Goal: Find specific page/section: Find specific page/section

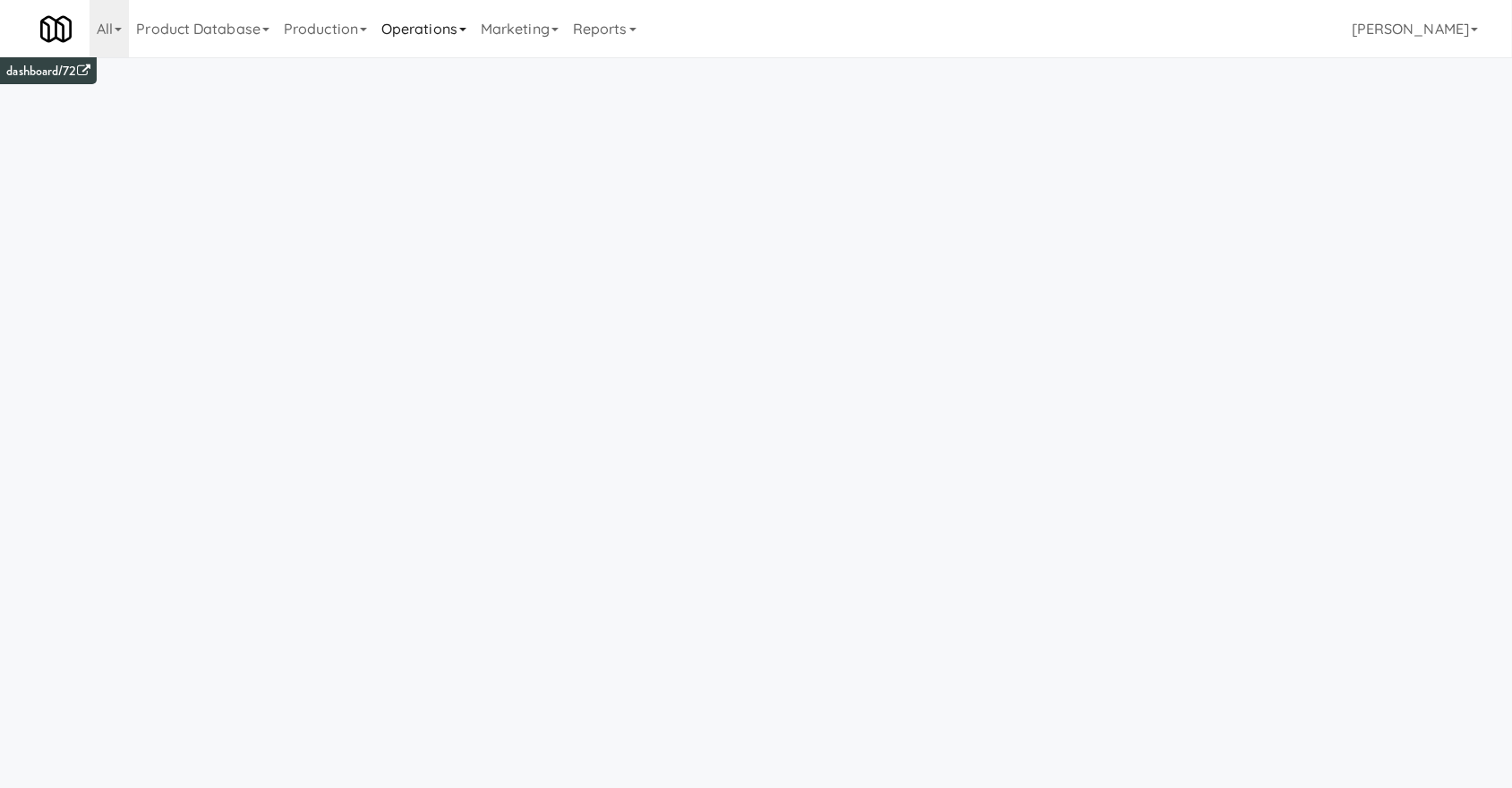
click at [442, 26] on link "Operations" at bounding box center [424, 28] width 99 height 57
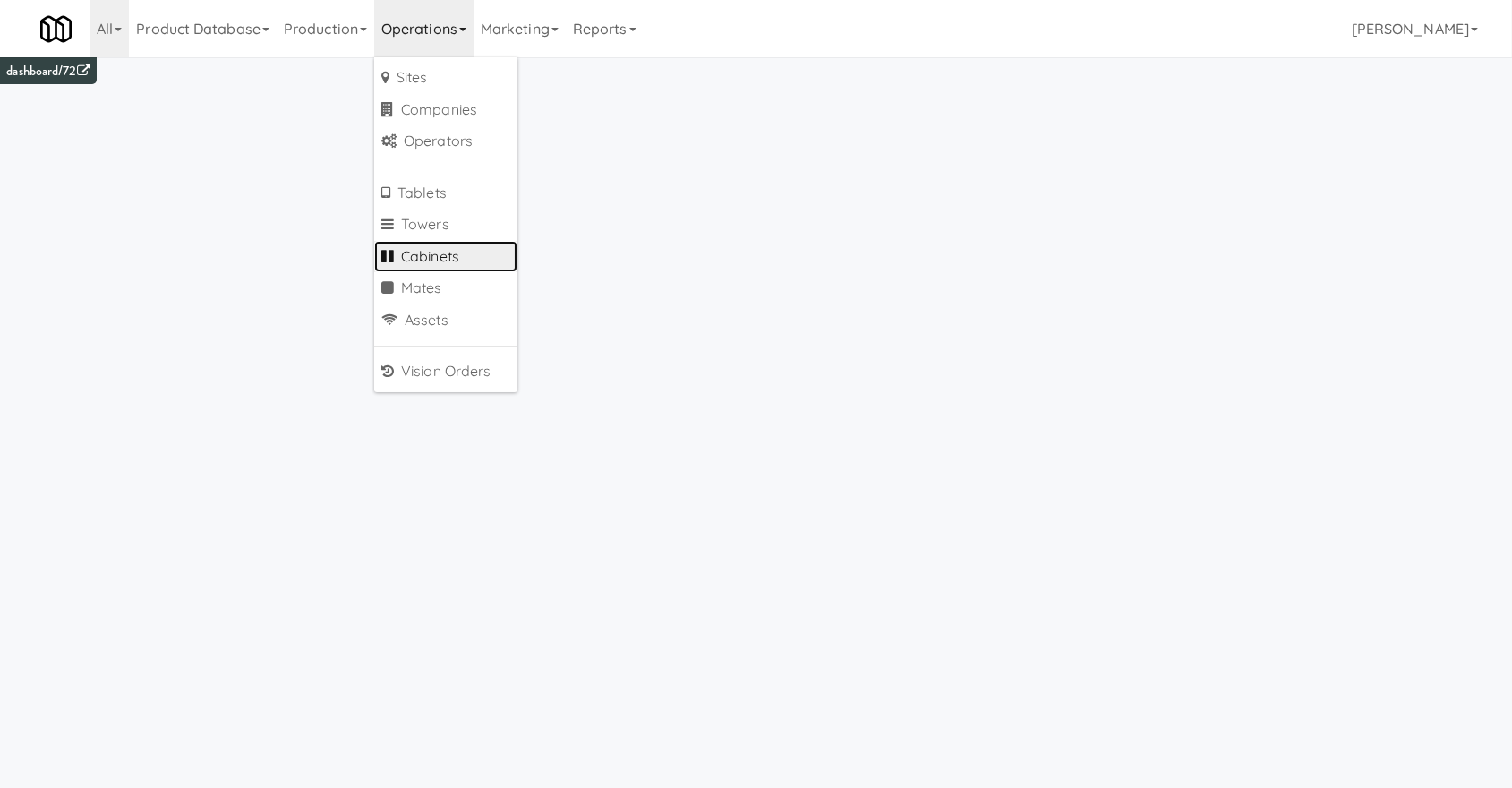
click at [444, 254] on link "Cabinets" at bounding box center [445, 256] width 143 height 32
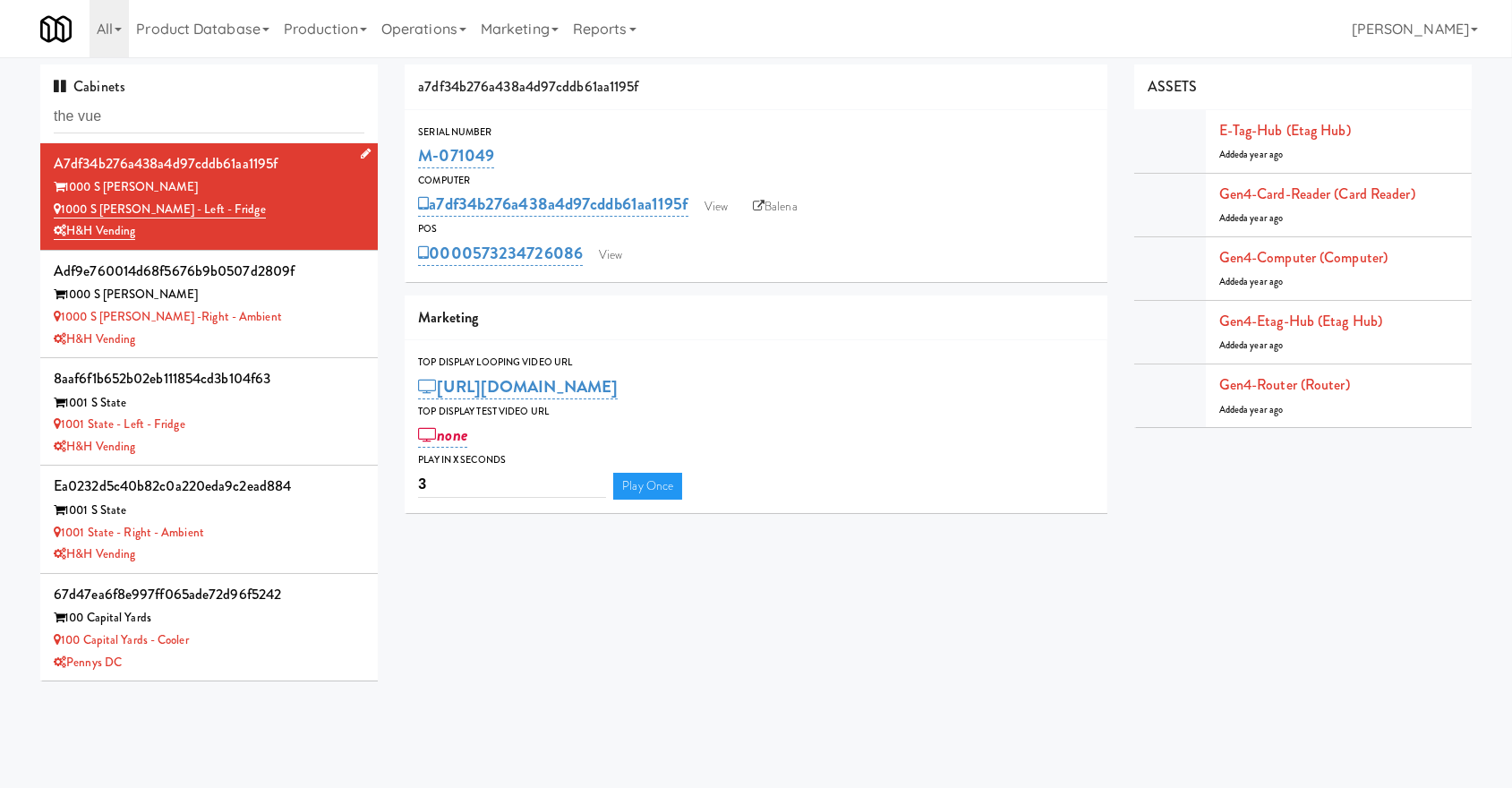
type input "the vue"
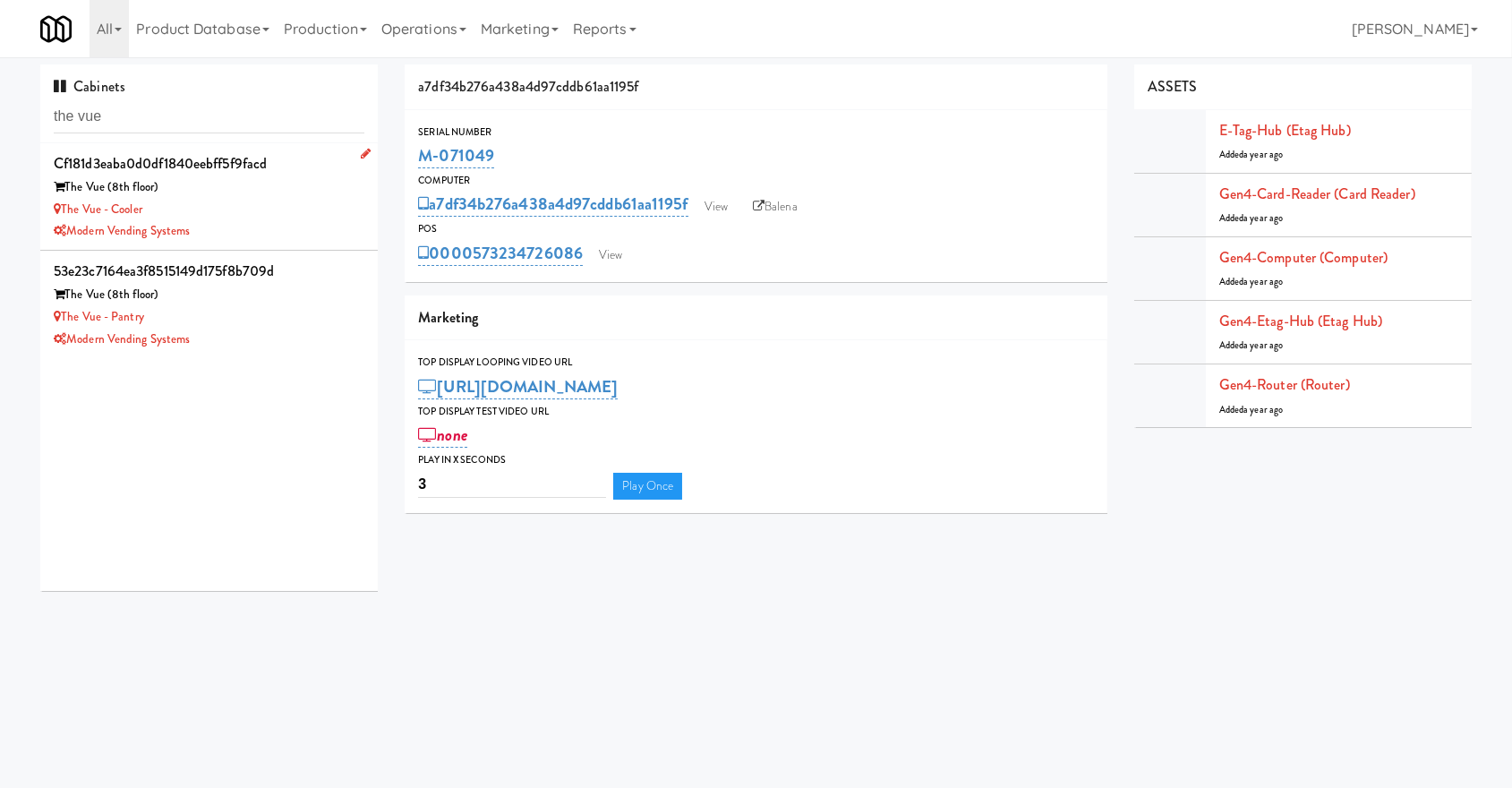
click at [261, 199] on div "The Vue - Cooler" at bounding box center [209, 210] width 311 height 23
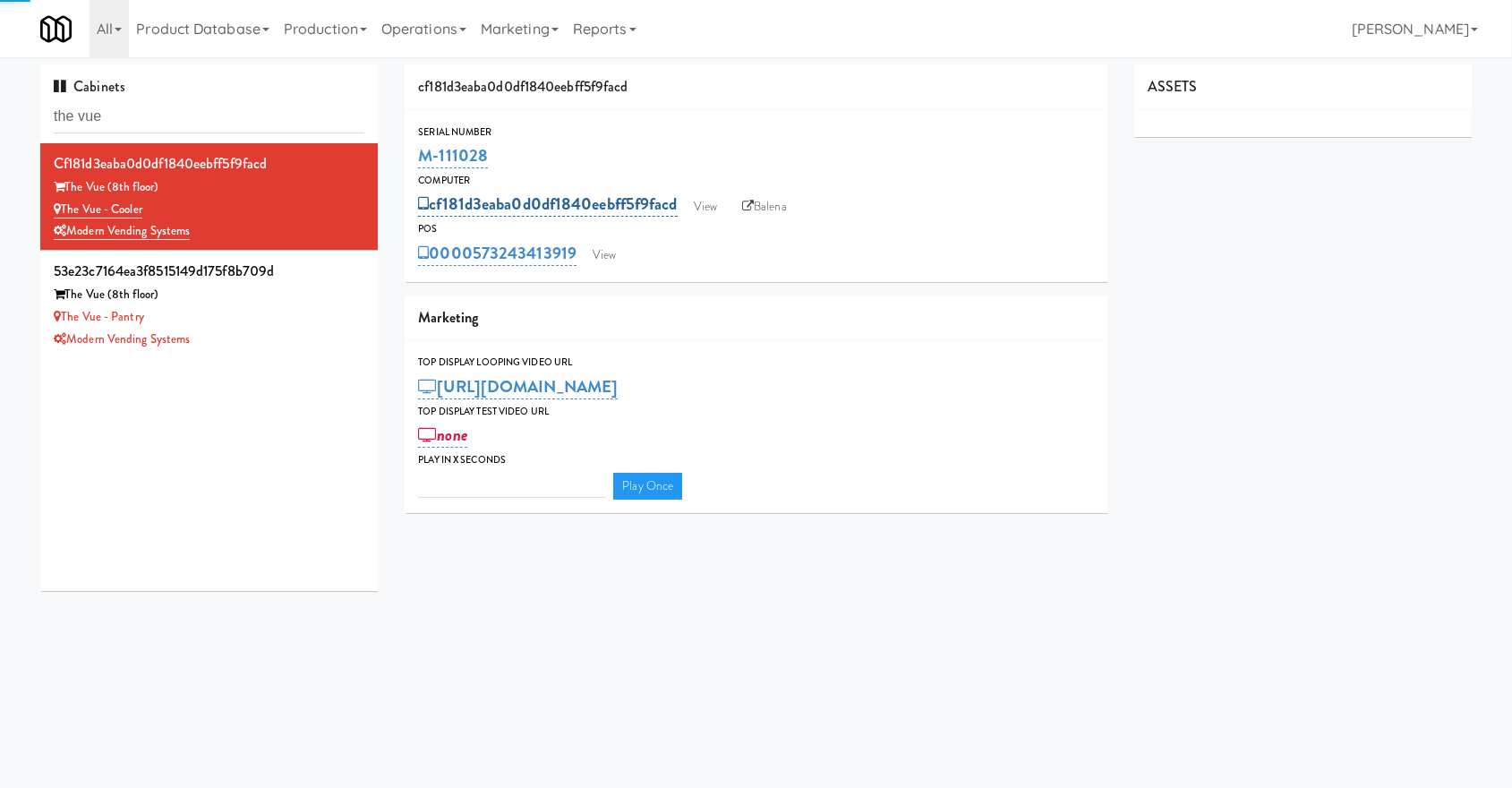
type input "3"
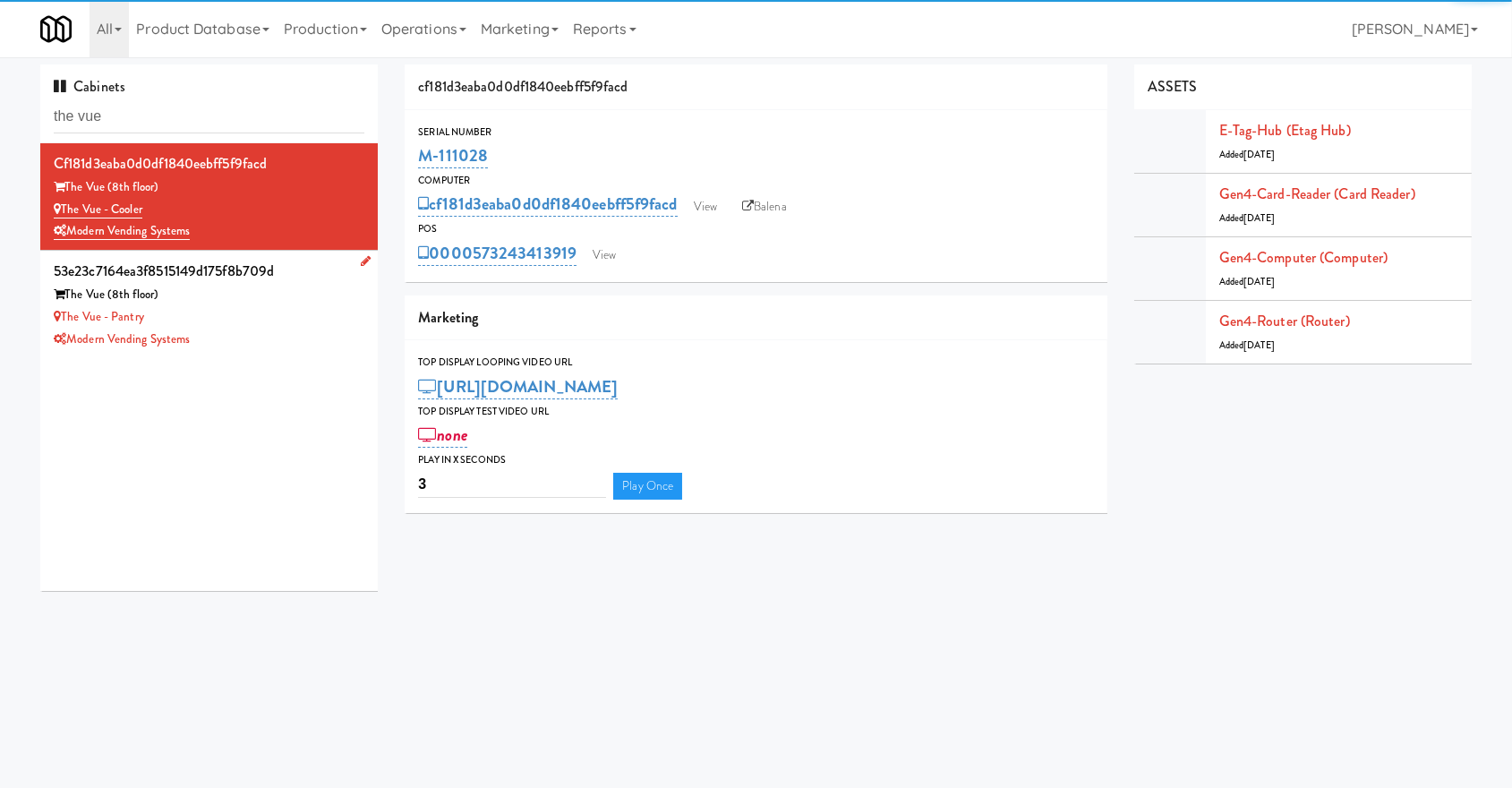
click at [301, 348] on div "Modern Vending Systems" at bounding box center [209, 340] width 311 height 23
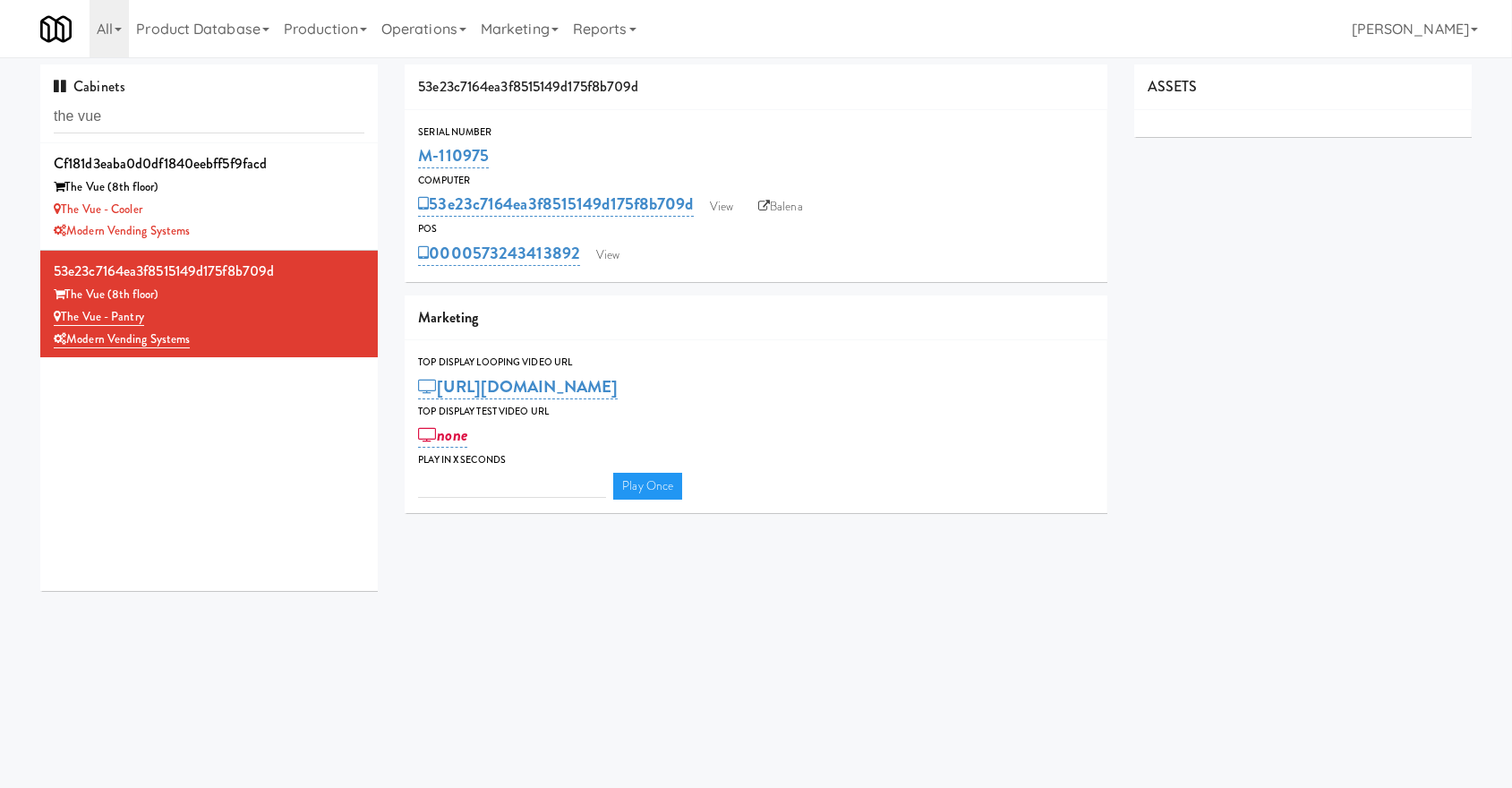
type input "3"
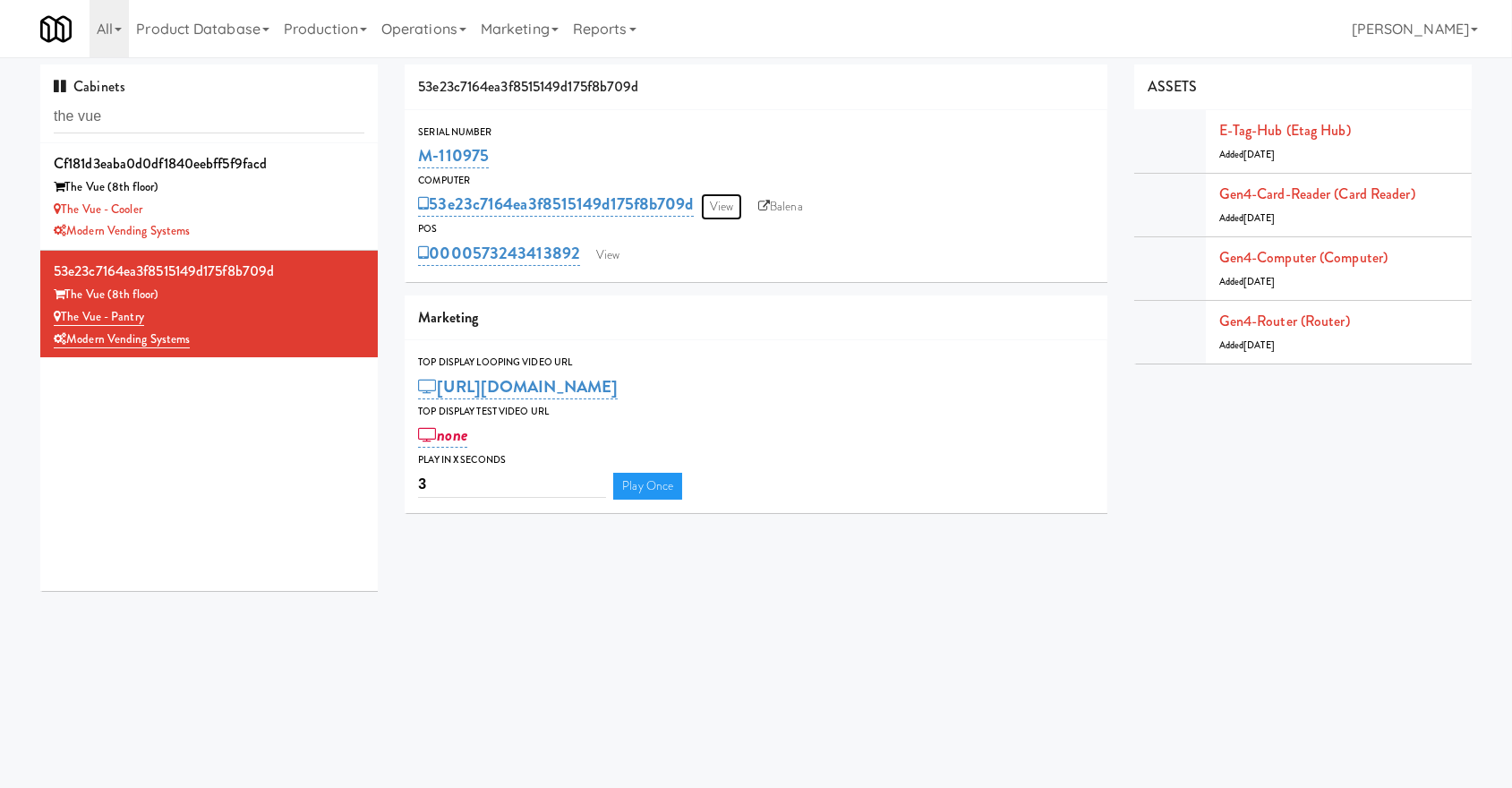
click at [721, 211] on link "View" at bounding box center [721, 206] width 41 height 26
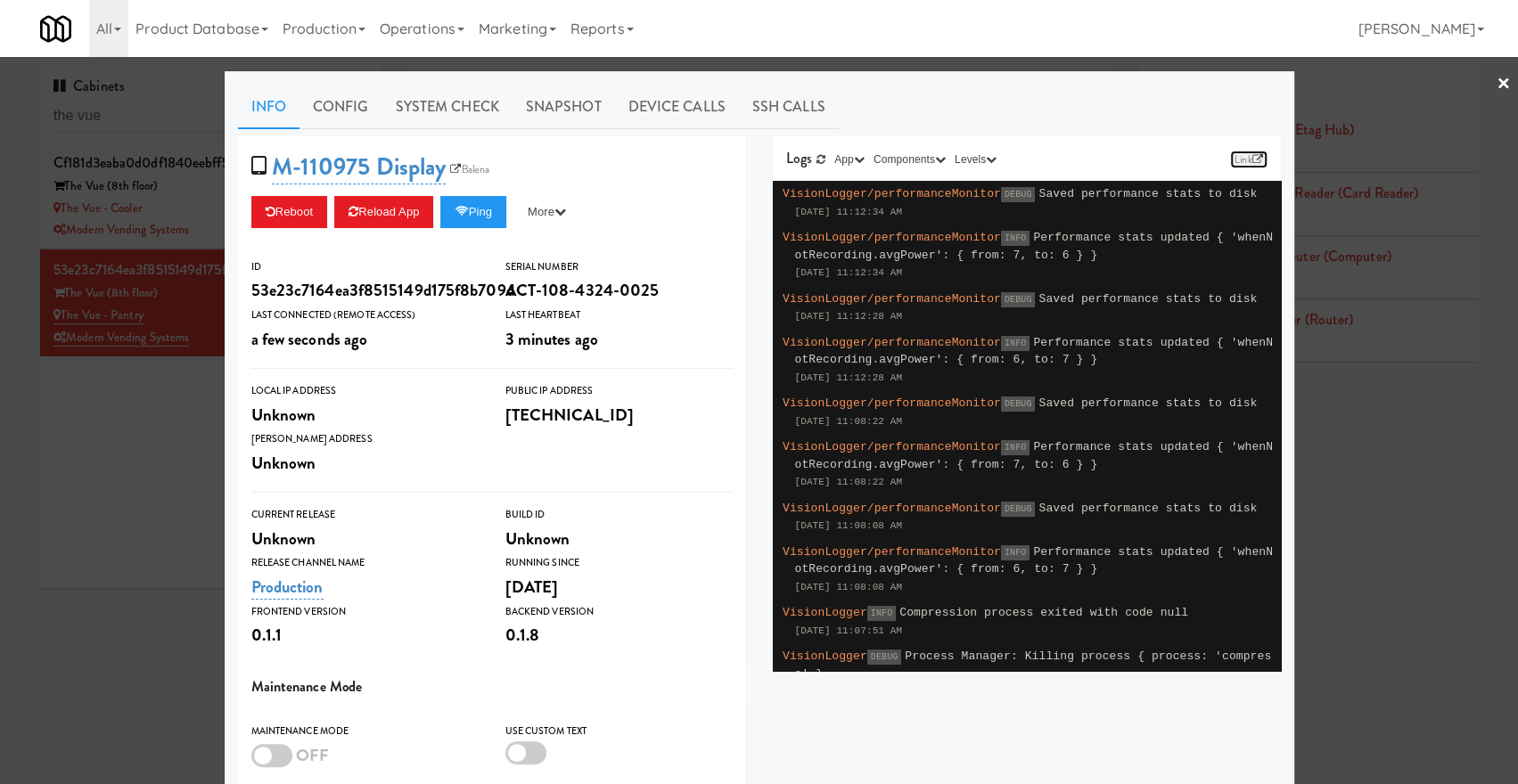
click at [1251, 157] on icon at bounding box center [1257, 160] width 11 height 11
click at [77, 411] on div at bounding box center [759, 392] width 1518 height 784
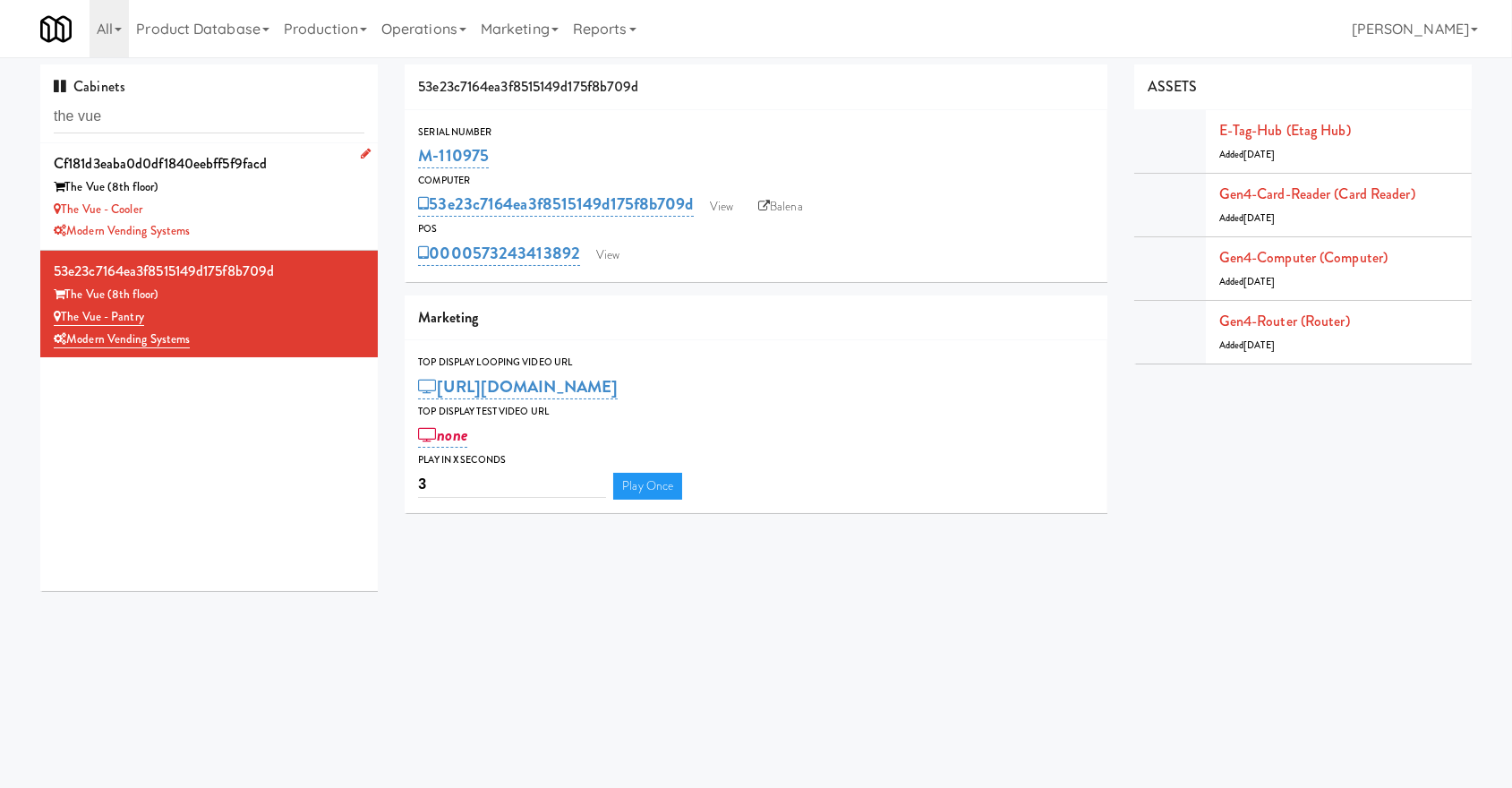
click at [271, 202] on div "The Vue - Cooler" at bounding box center [209, 210] width 311 height 23
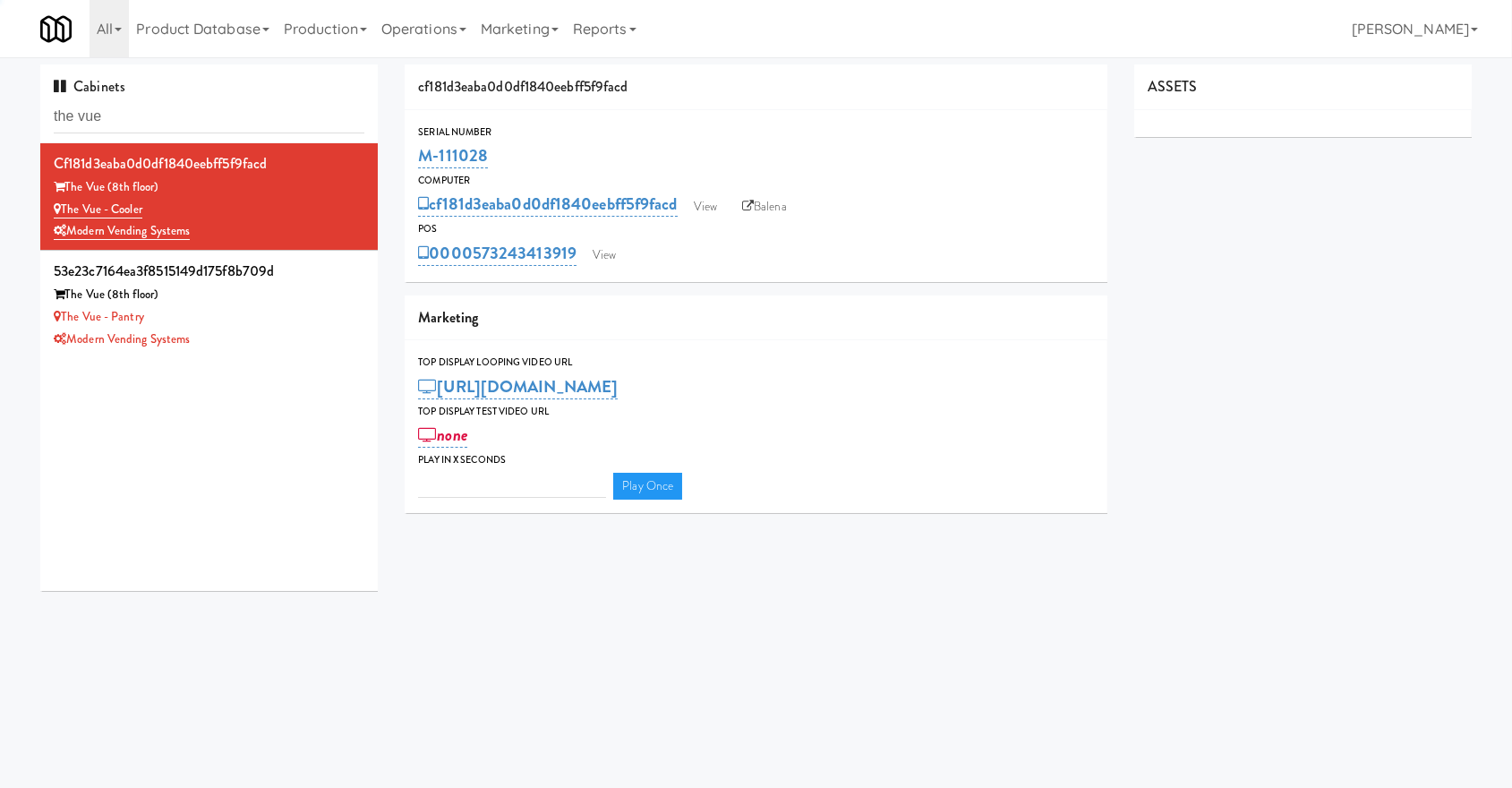
type input "3"
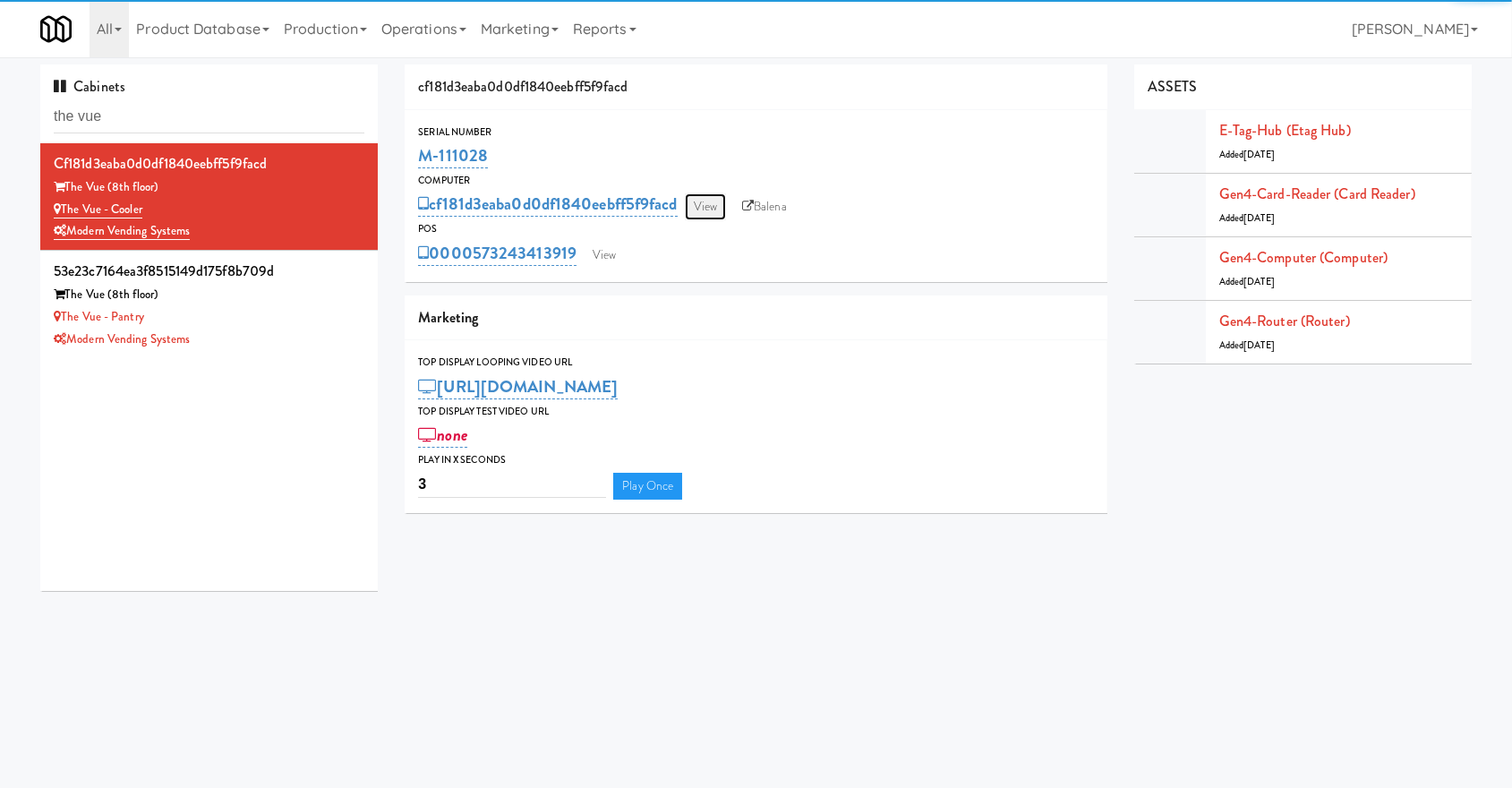
click at [720, 210] on link "View" at bounding box center [705, 206] width 41 height 26
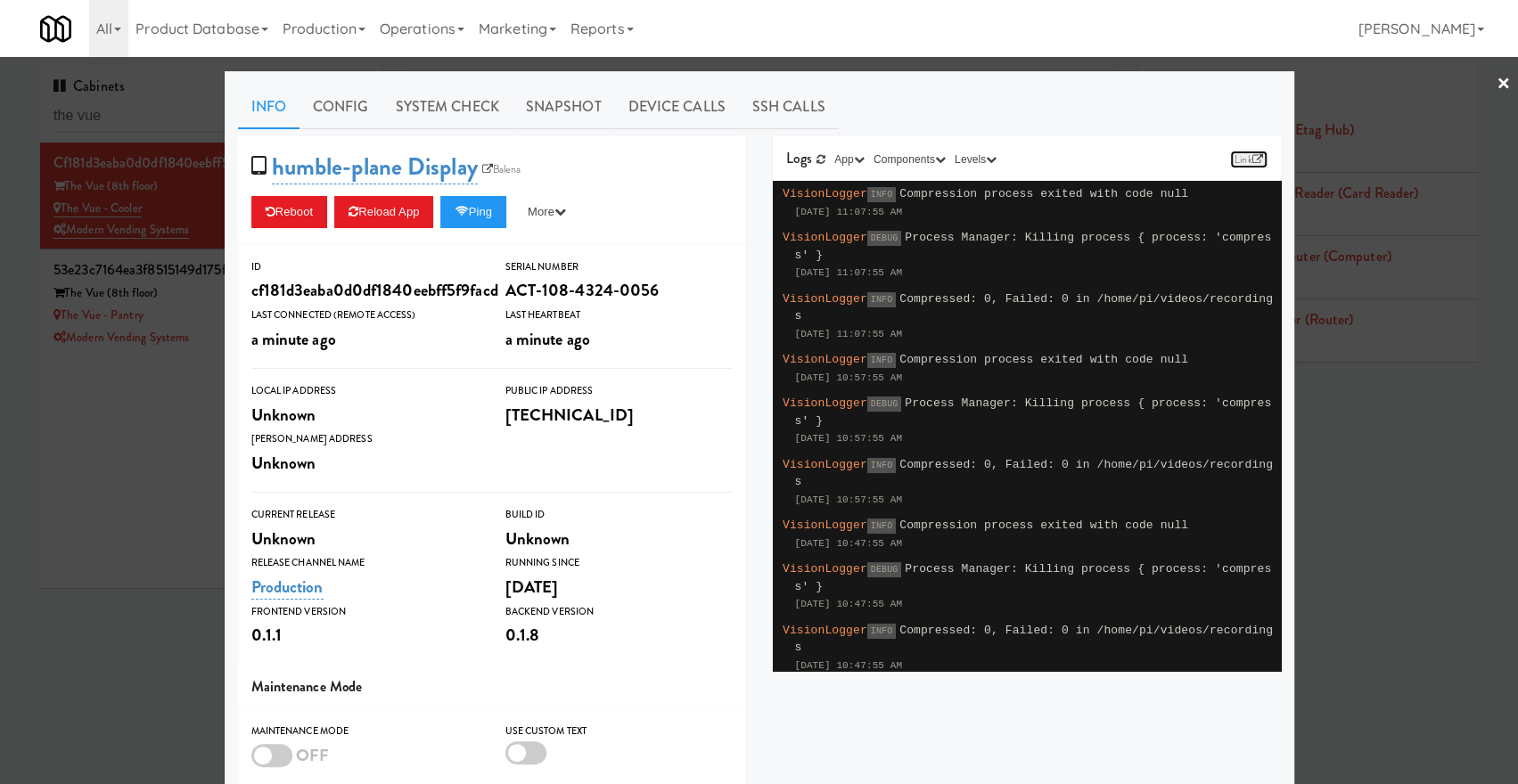
click at [1251, 155] on icon at bounding box center [1257, 160] width 11 height 11
click at [1351, 158] on div at bounding box center [759, 392] width 1518 height 784
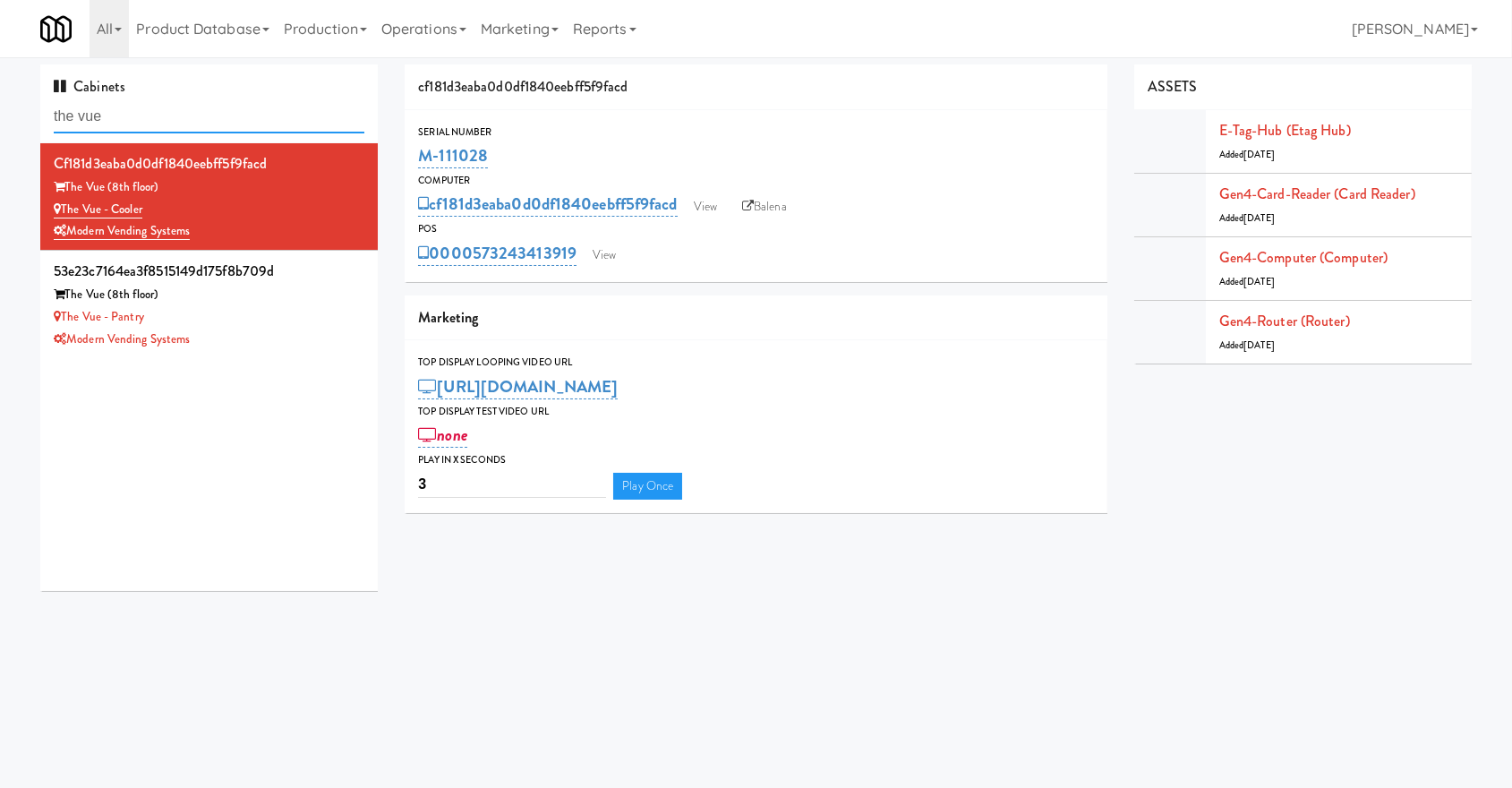
click at [140, 113] on input "the vue" at bounding box center [209, 117] width 311 height 33
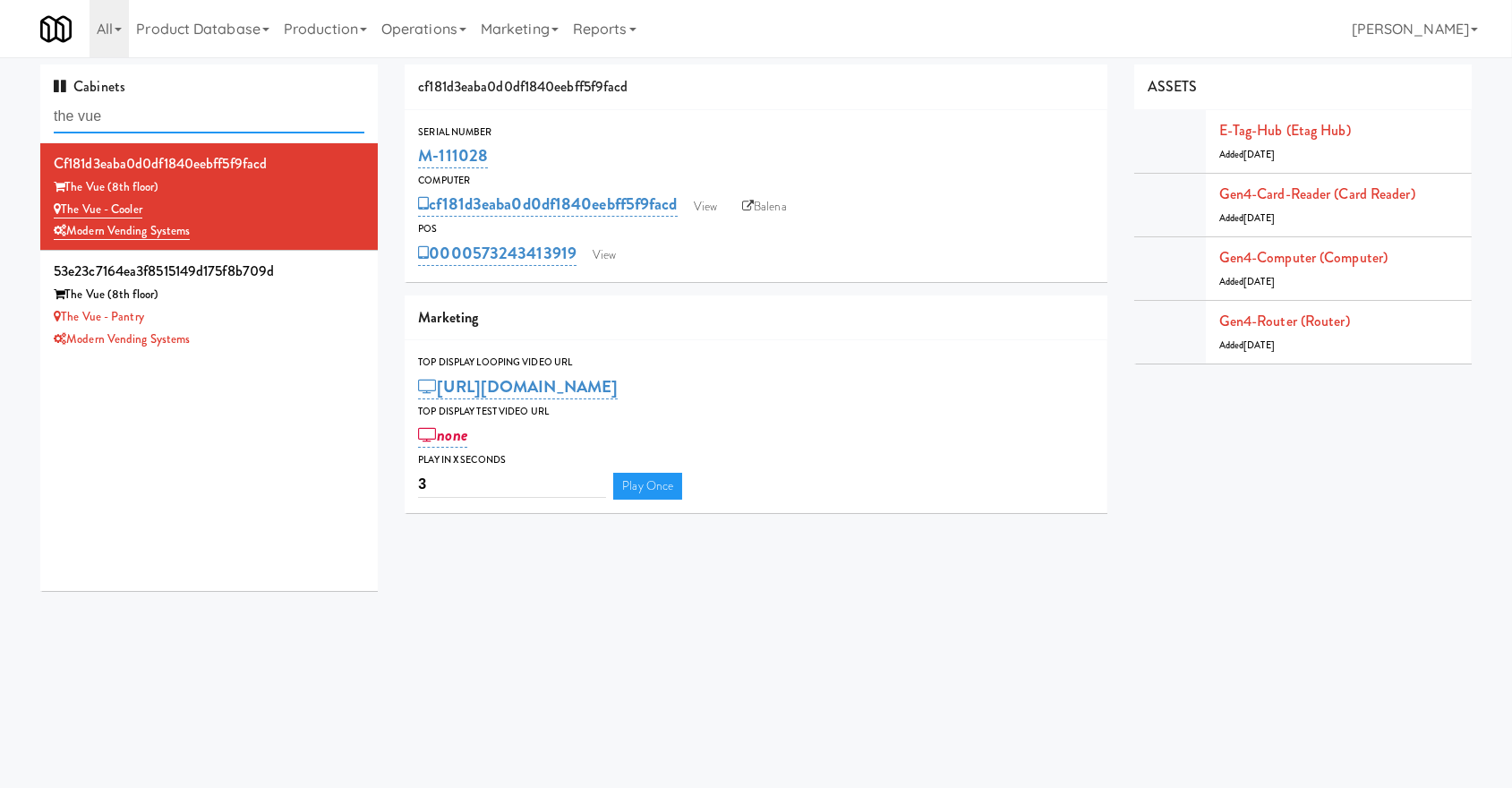
click at [140, 113] on input "the vue" at bounding box center [209, 117] width 311 height 33
click at [82, 210] on link "The Vue - Cooler" at bounding box center [97, 210] width 88 height 18
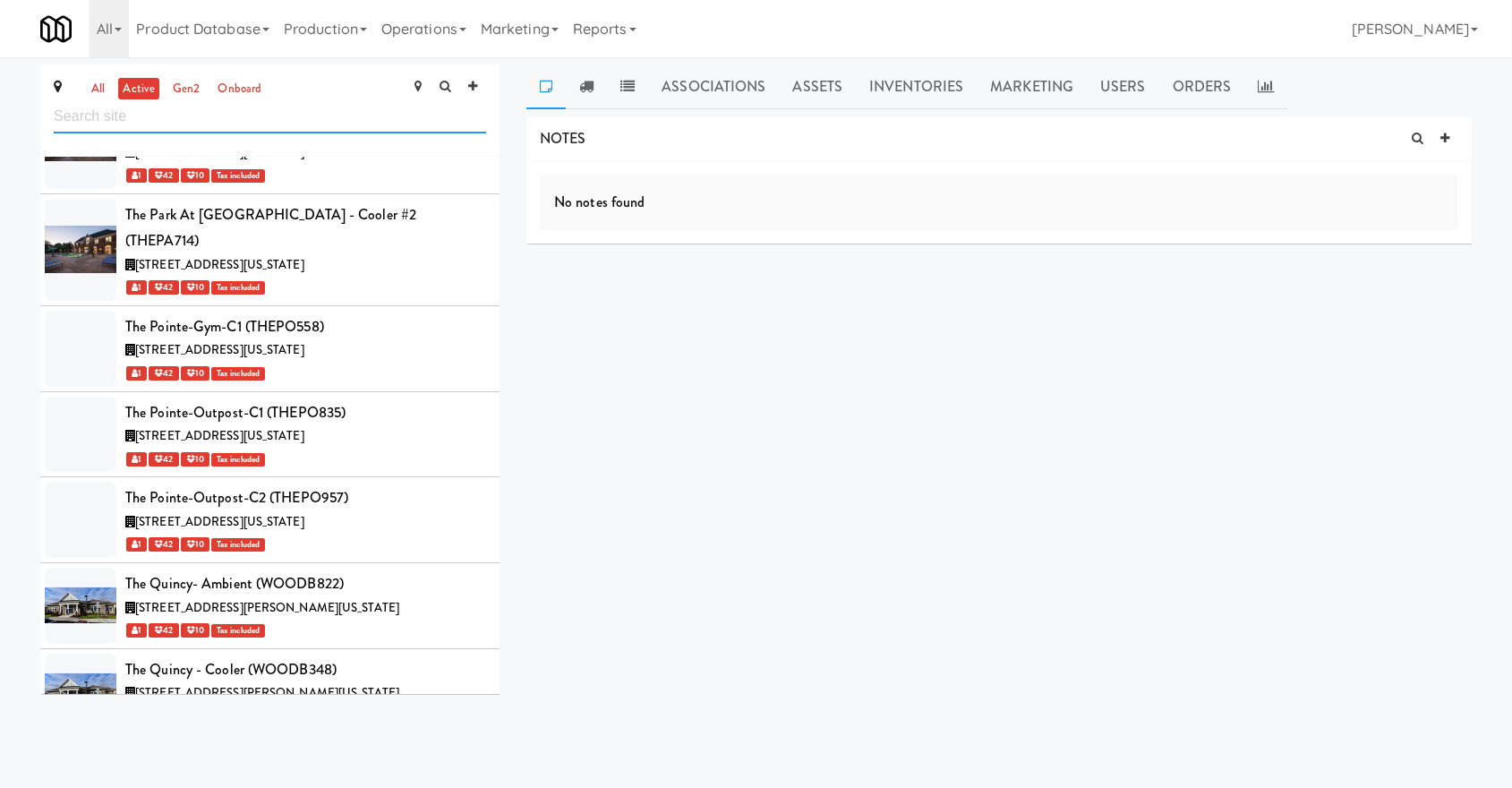
scroll to position [62742, 0]
click at [414, 26] on link "Operations" at bounding box center [424, 28] width 99 height 57
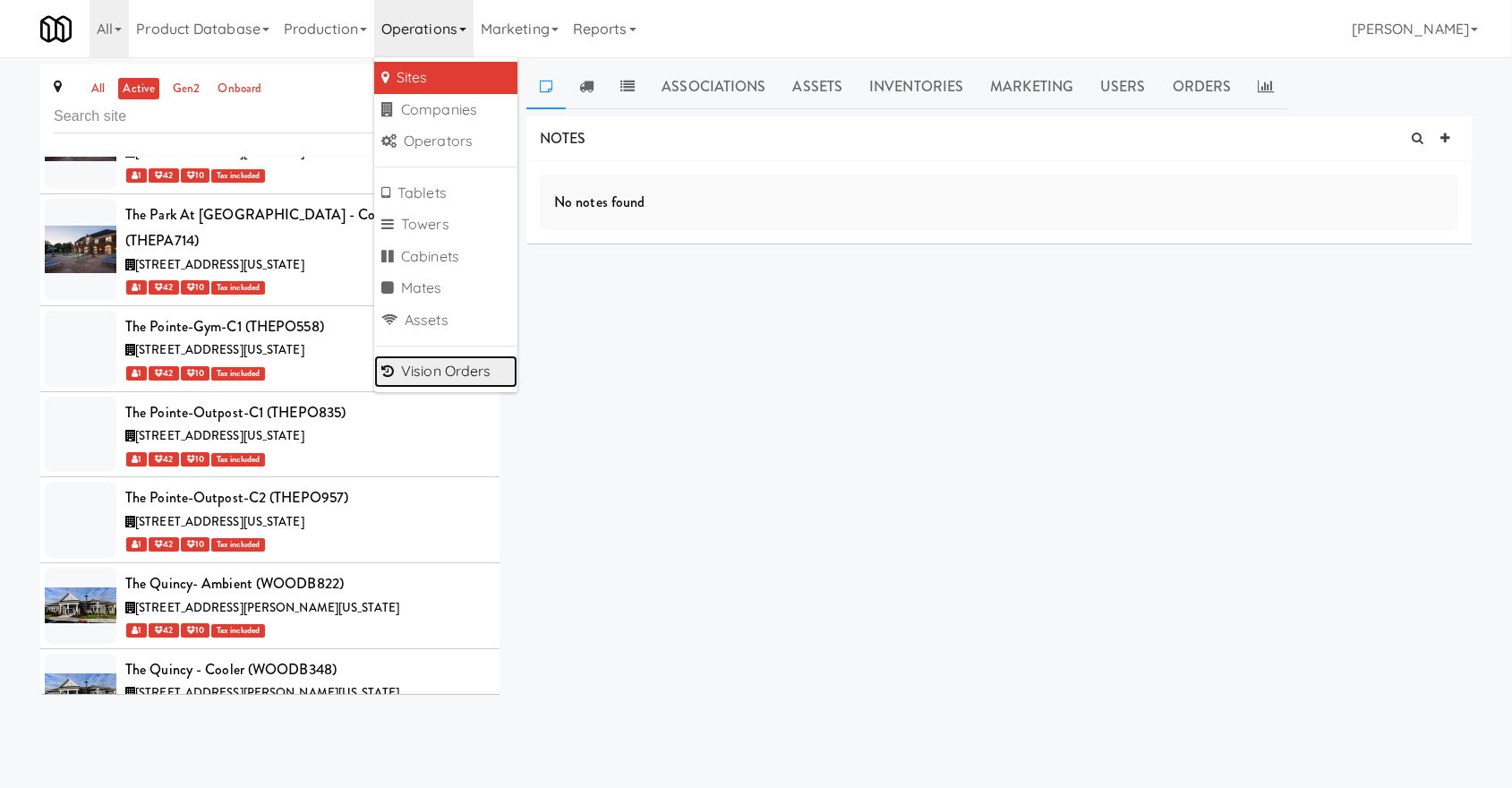
click at [475, 376] on link "Vision Orders" at bounding box center [445, 371] width 143 height 32
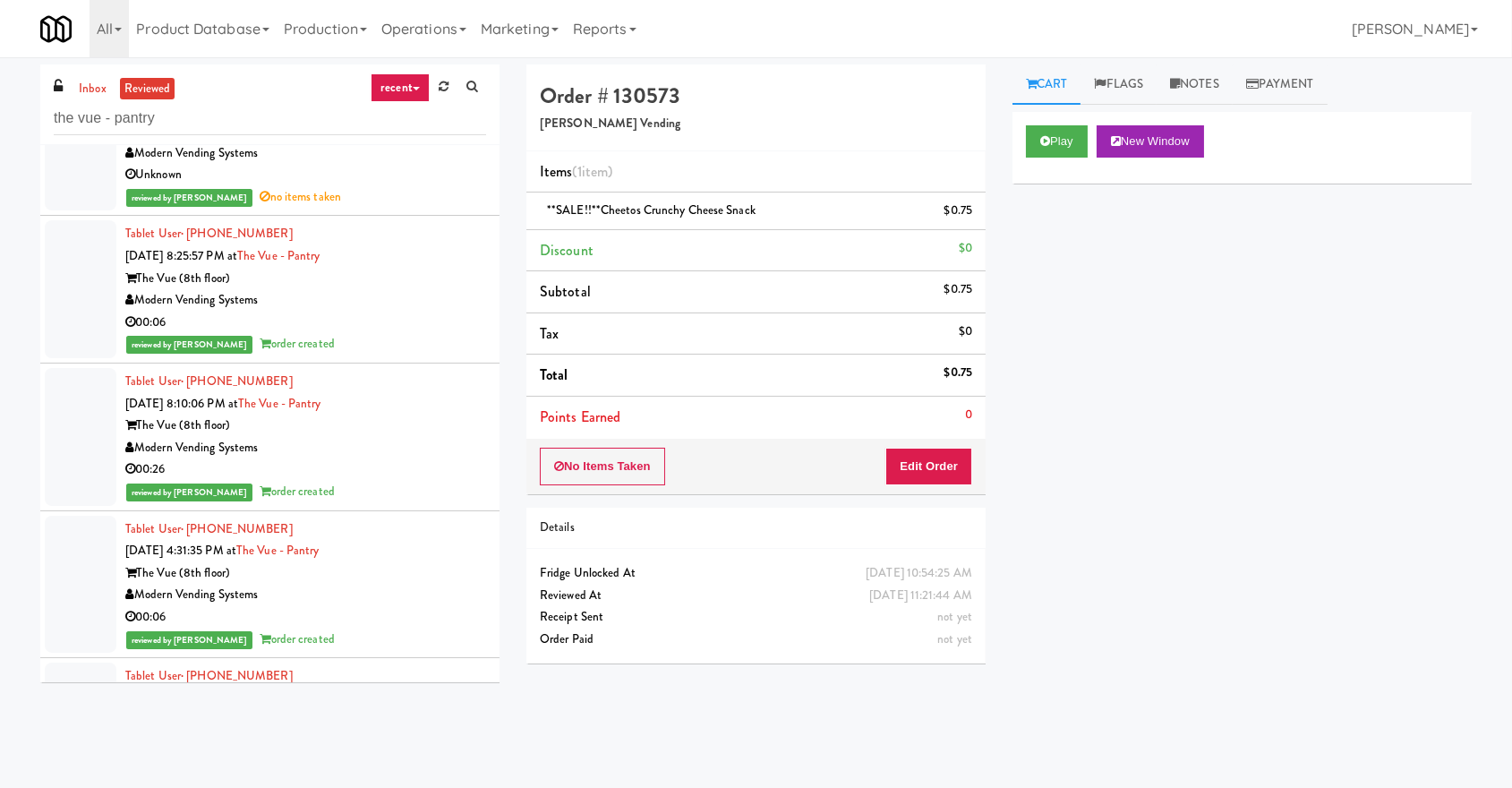
click at [417, 87] on link "recent" at bounding box center [400, 87] width 59 height 28
click at [383, 124] on link "all" at bounding box center [414, 122] width 143 height 32
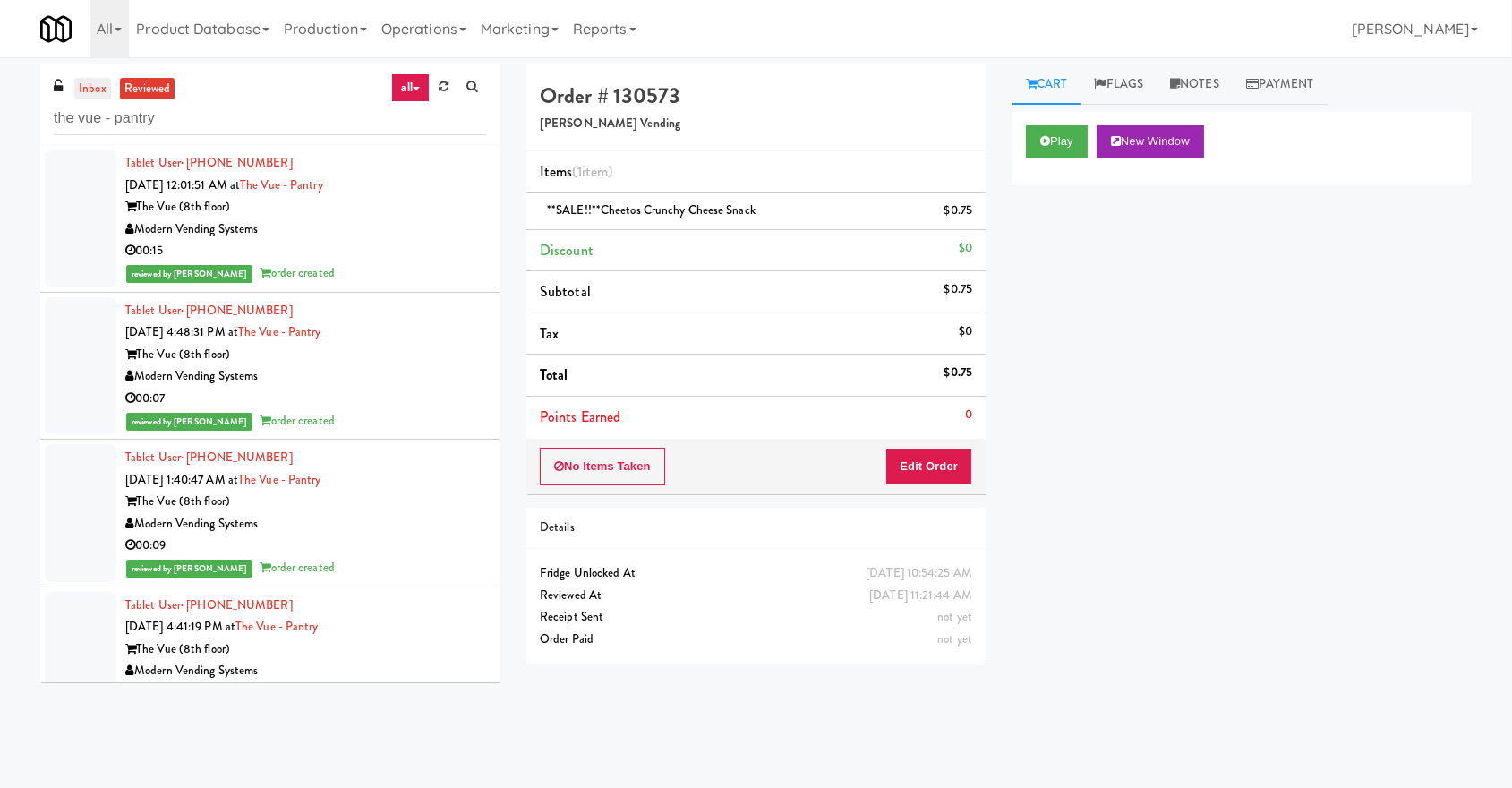
click at [103, 96] on link "inbox" at bounding box center [93, 89] width 36 height 23
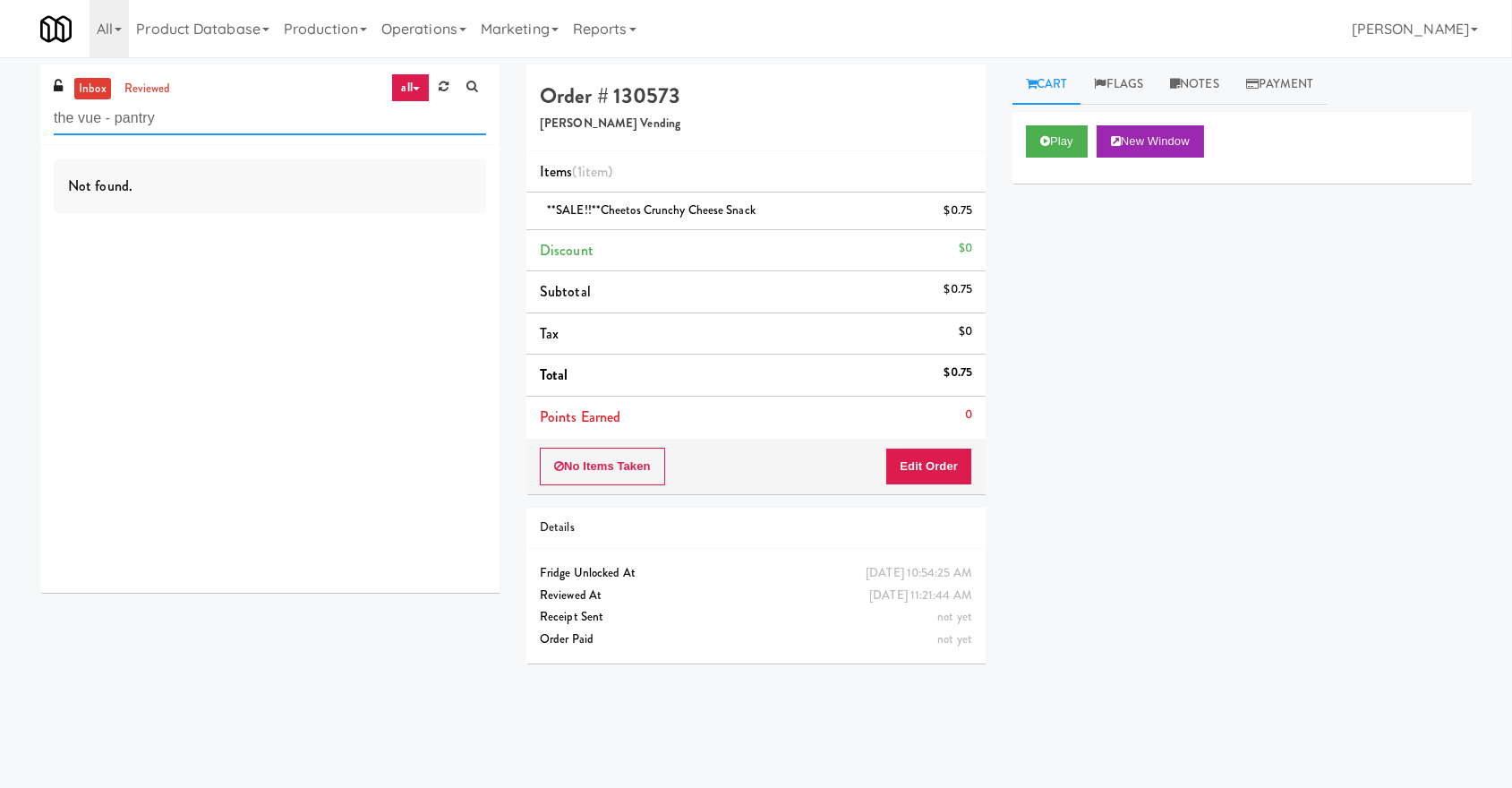
click at [252, 130] on input "the vue - pantry" at bounding box center [270, 118] width 433 height 33
click at [397, 95] on link "all" at bounding box center [409, 87] width 37 height 28
click at [235, 143] on div "inbox reviewed all all unclear take inventory issue suspicious failed recent th…" at bounding box center [270, 105] width 459 height 80
click at [195, 128] on input "the vue - pantry" at bounding box center [270, 118] width 433 height 33
type input "the vue - pantrya"
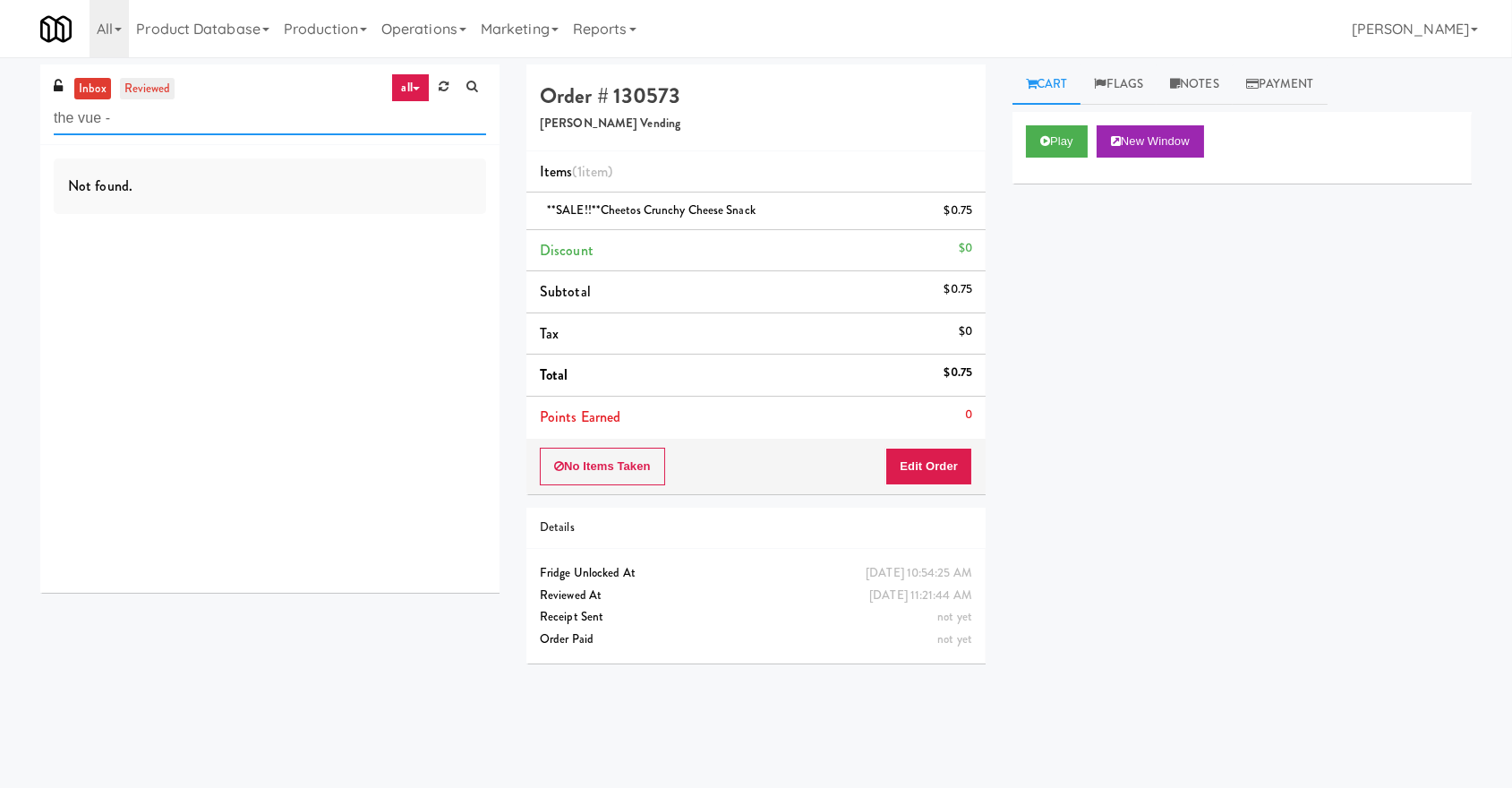
type input "the vue -"
click at [135, 86] on link "reviewed" at bounding box center [148, 89] width 56 height 23
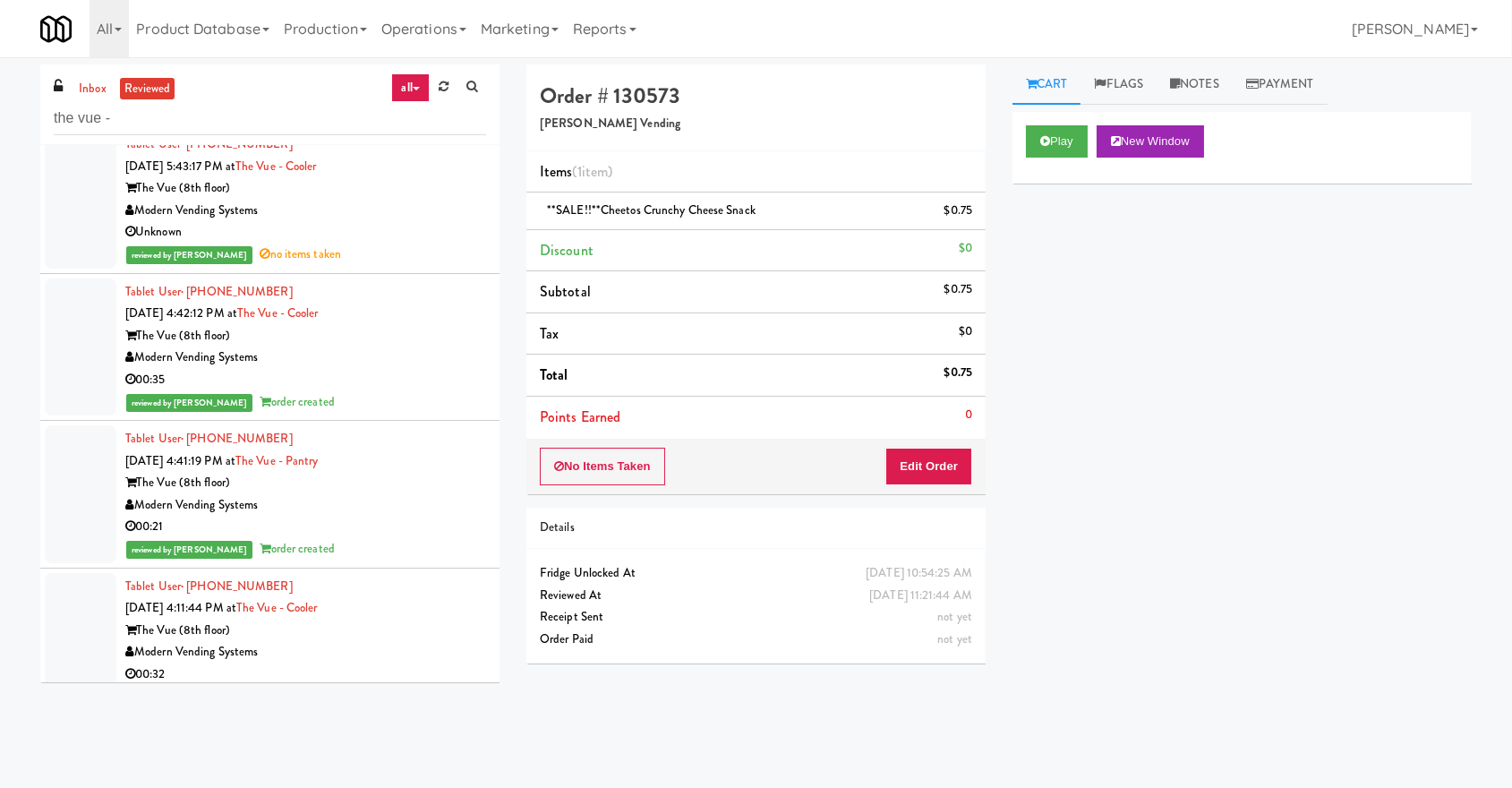
scroll to position [2402, 0]
